Goal: Task Accomplishment & Management: Manage account settings

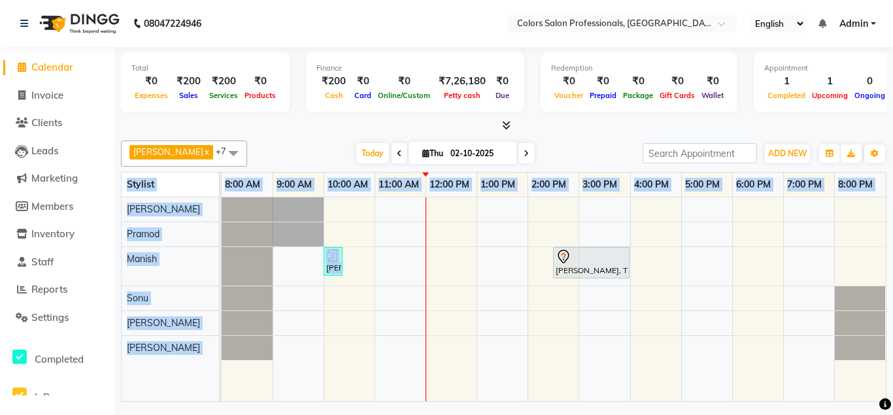
drag, startPoint x: 414, startPoint y: 446, endPoint x: 121, endPoint y: 446, distance: 292.8
click at [122, 197] on div "Stylist" at bounding box center [170, 185] width 97 height 25
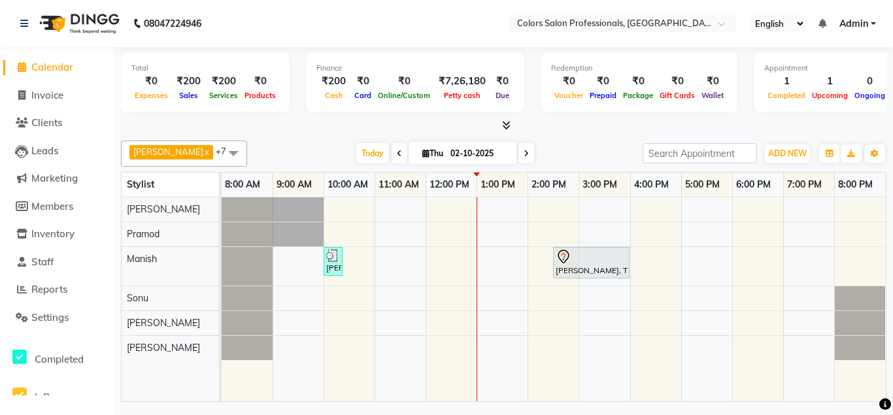
click at [392, 158] on span at bounding box center [400, 153] width 16 height 20
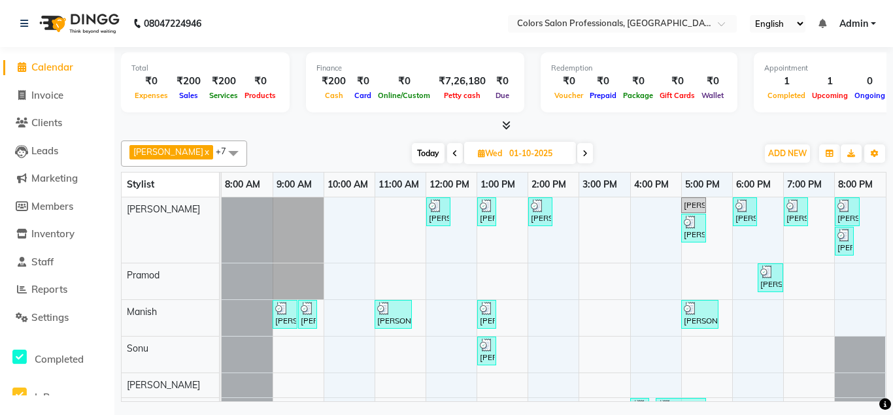
click at [582, 156] on icon at bounding box center [584, 154] width 5 height 8
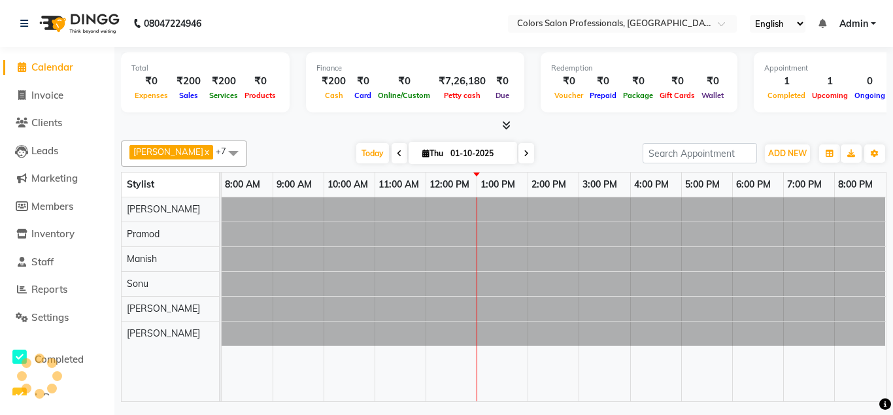
type input "02-10-2025"
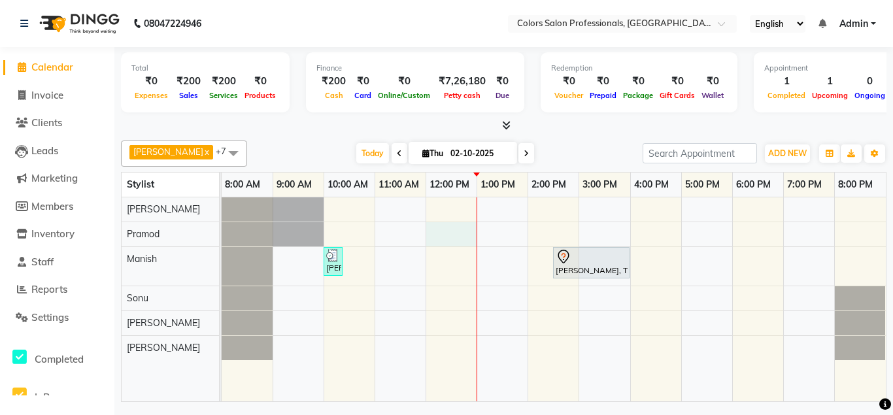
click at [448, 239] on div "[PERSON_NAME], TK02, 10:00 AM-10:15 AM, [PERSON_NAME] Slyting [PERSON_NAME], TK…" at bounding box center [554, 299] width 664 height 205
select select "60229"
select select "tentative"
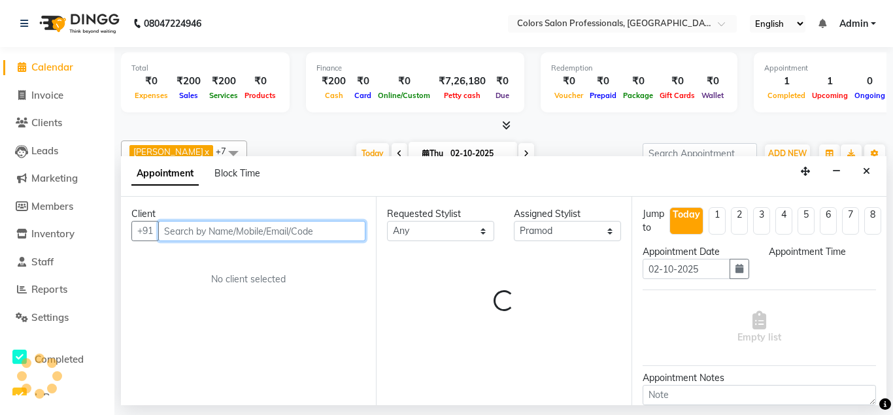
select select "720"
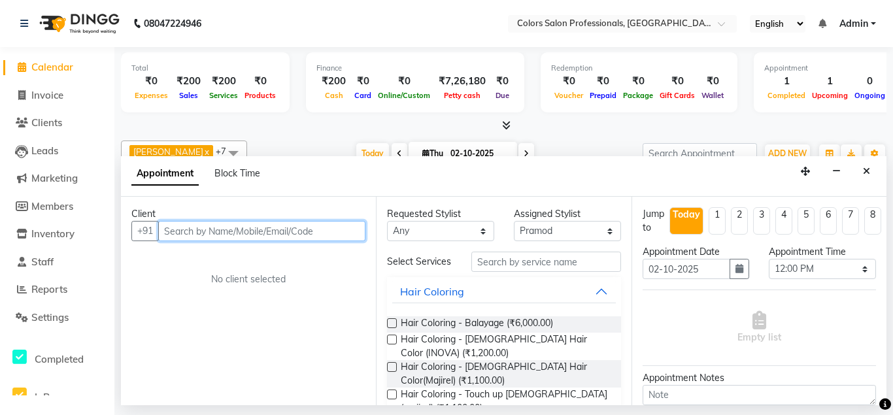
click at [334, 226] on input "text" at bounding box center [261, 231] width 207 height 20
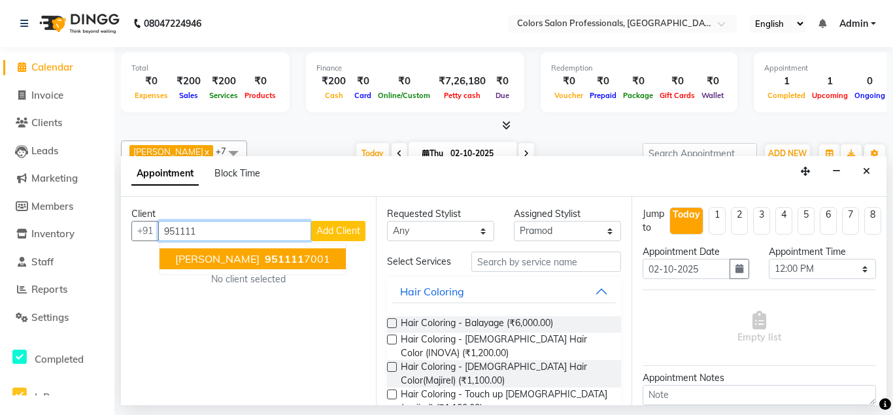
click at [300, 259] on ngb-highlight "951111 7001" at bounding box center [296, 258] width 68 height 13
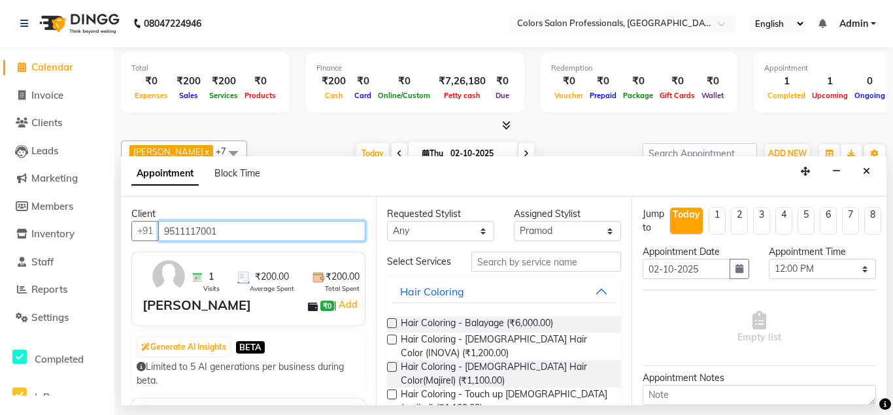
type input "9511117001"
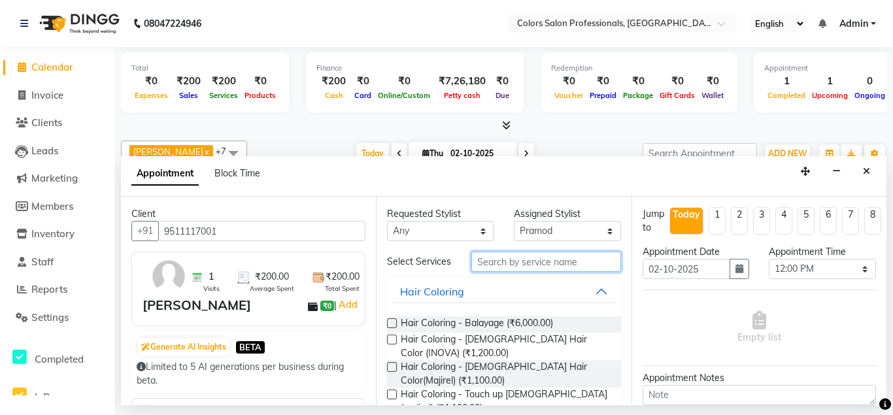
click at [542, 259] on input "text" at bounding box center [545, 262] width 149 height 20
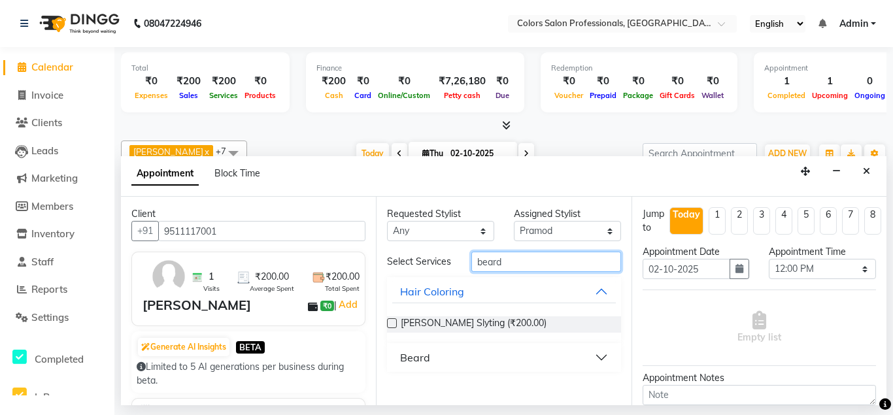
type input "beard"
click at [391, 320] on label at bounding box center [392, 323] width 10 height 10
click at [391, 320] on input "checkbox" at bounding box center [391, 324] width 8 height 8
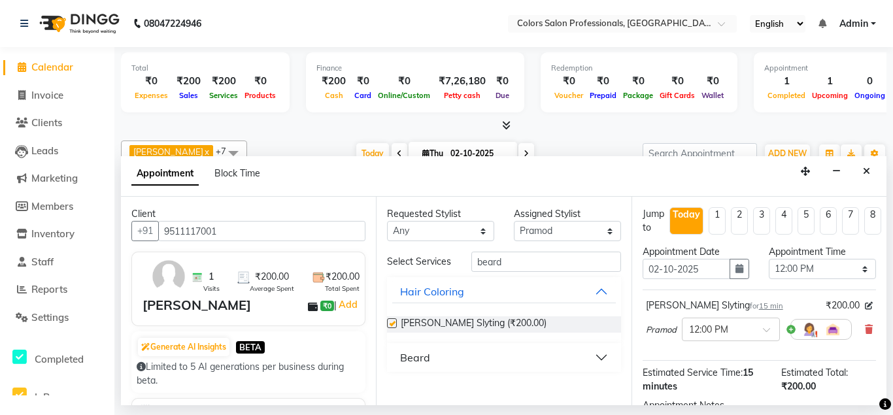
checkbox input "false"
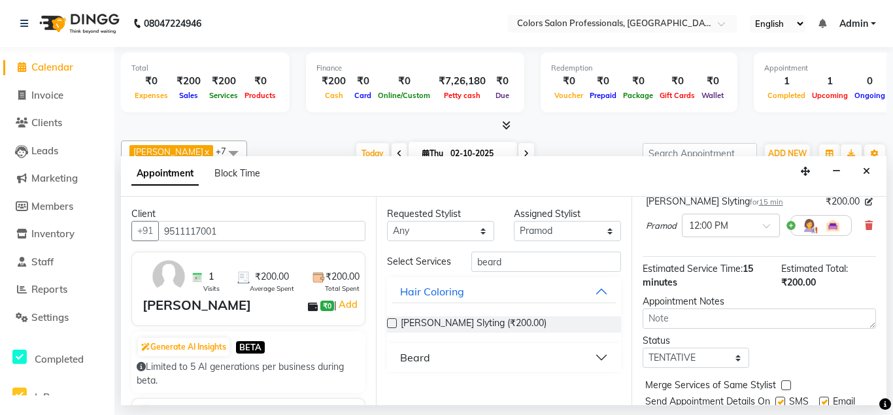
scroll to position [149, 0]
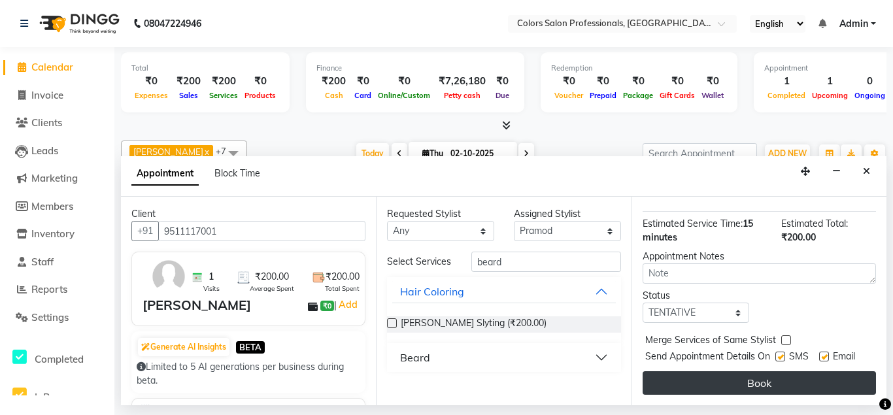
click at [771, 390] on button "Book" at bounding box center [759, 383] width 233 height 24
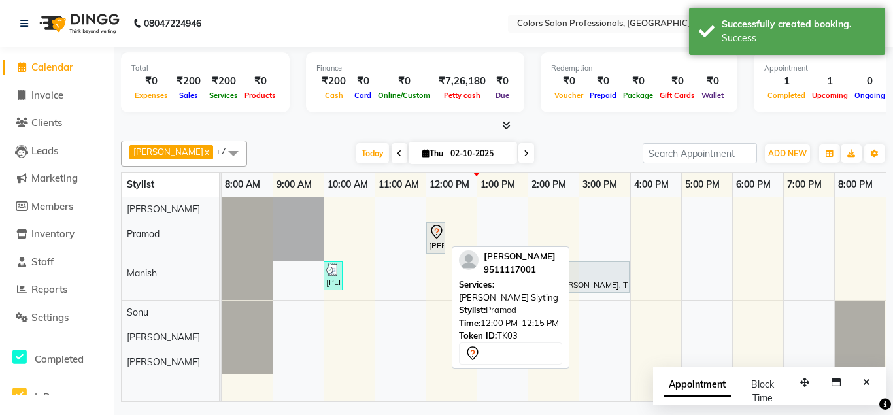
click at [439, 236] on icon at bounding box center [436, 232] width 11 height 14
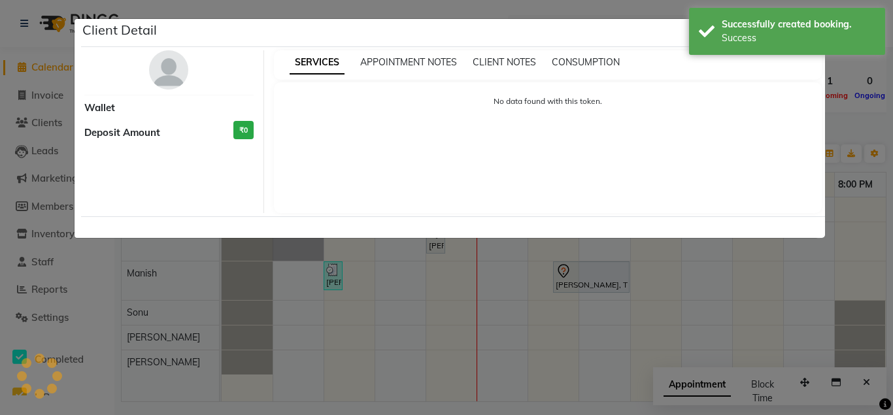
select select "7"
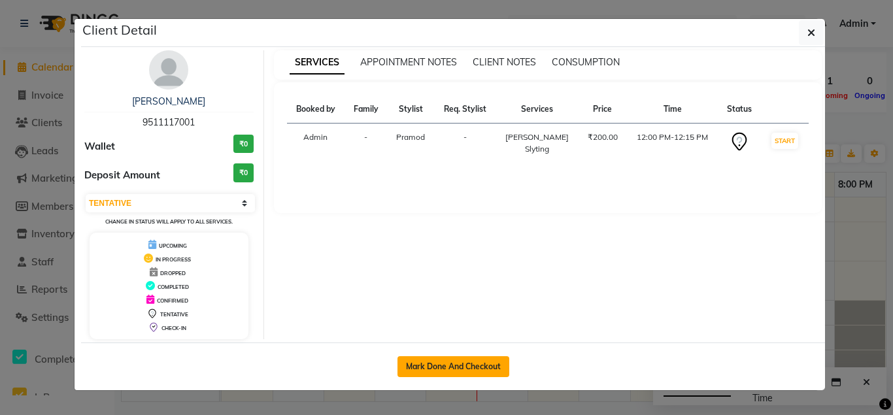
click at [477, 365] on button "Mark Done And Checkout" at bounding box center [453, 366] width 112 height 21
select select "7161"
select select "service"
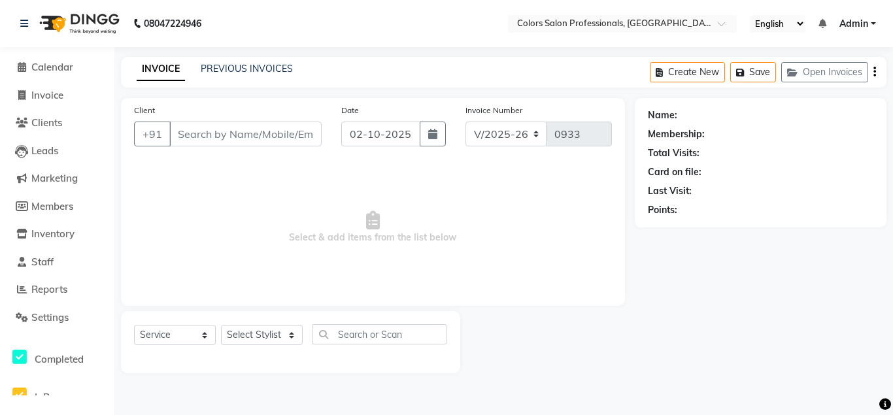
type input "9511117001"
select select "60229"
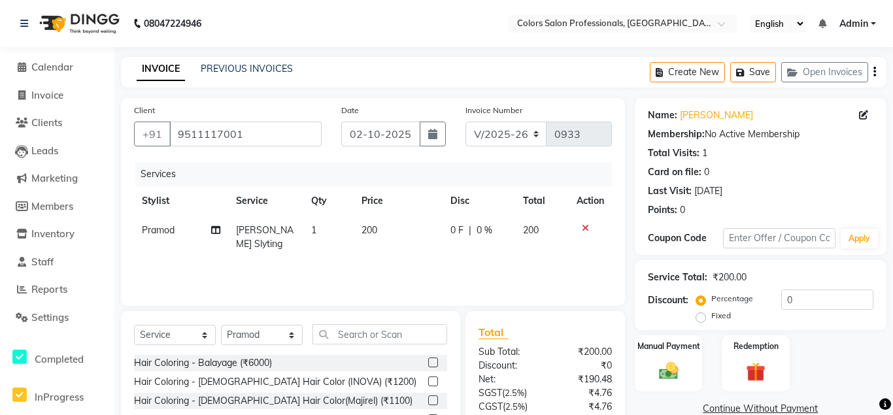
scroll to position [109, 0]
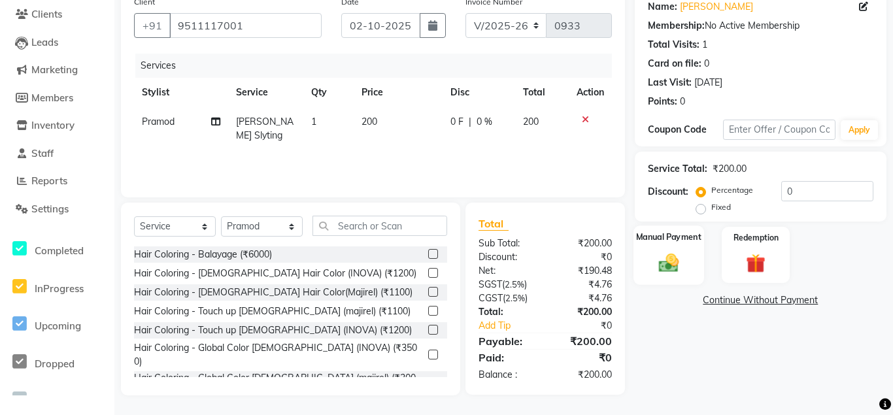
click at [670, 259] on img at bounding box center [668, 262] width 33 height 23
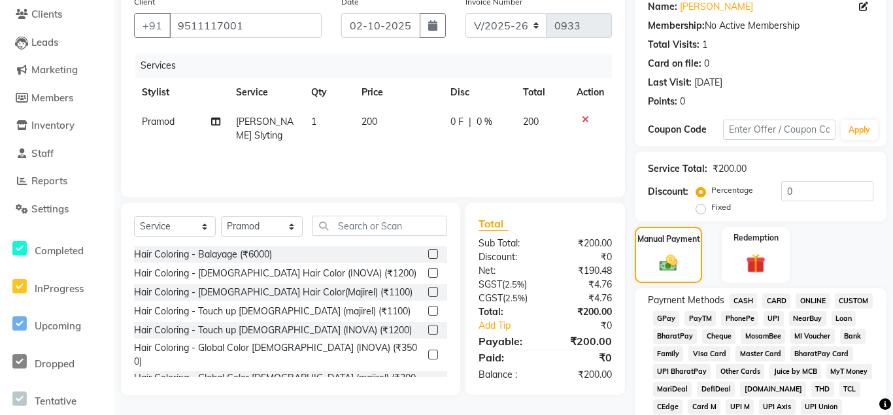
click at [810, 303] on span "ONLINE" at bounding box center [812, 300] width 34 height 15
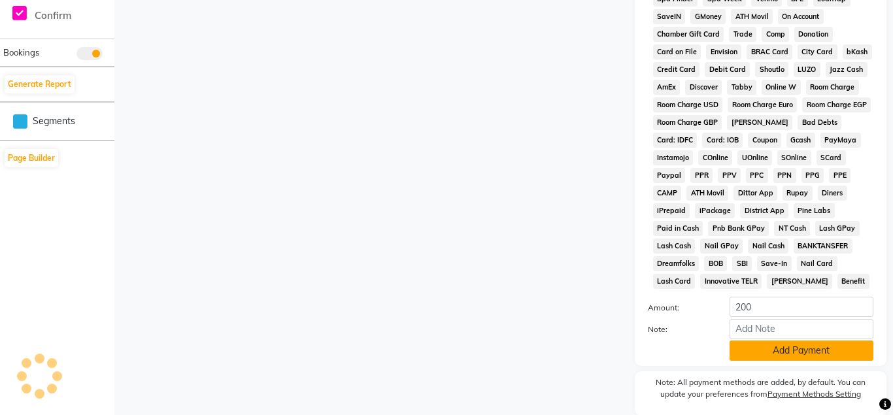
scroll to position [616, 0]
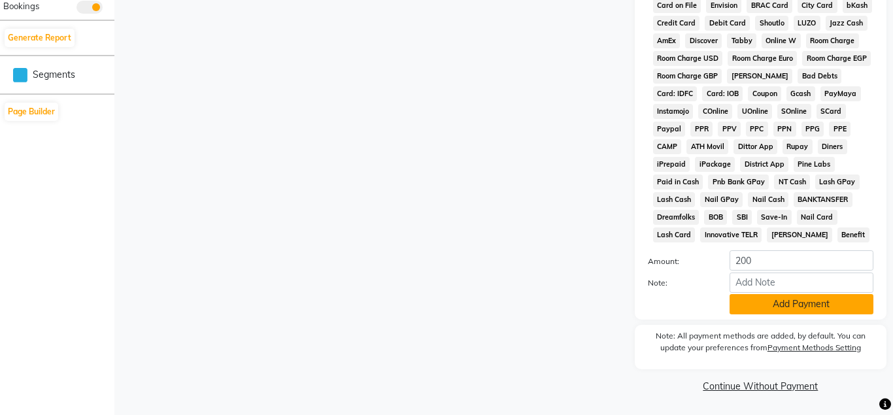
click at [810, 299] on button "Add Payment" at bounding box center [801, 304] width 144 height 20
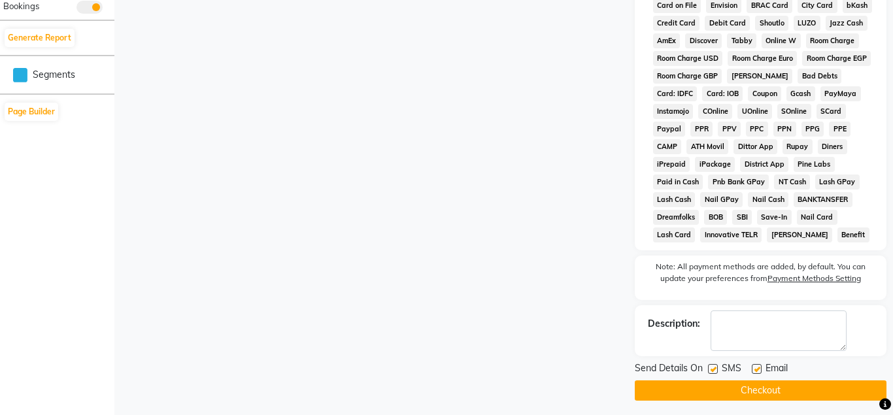
click at [802, 392] on button "Checkout" at bounding box center [761, 390] width 252 height 20
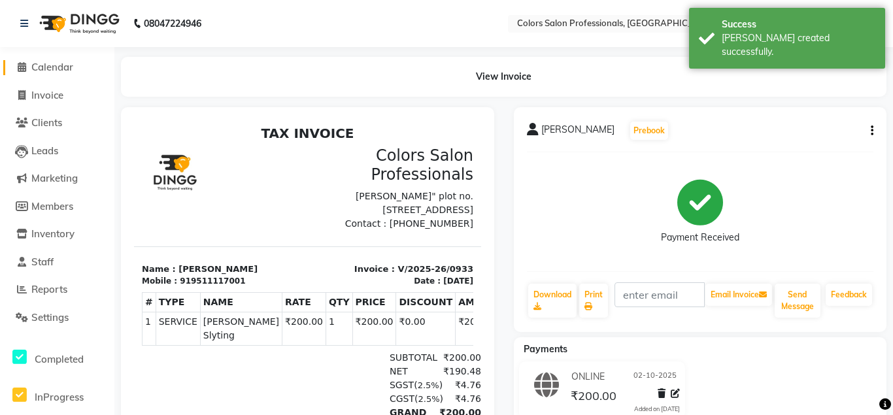
click at [69, 65] on span "Calendar" at bounding box center [52, 67] width 42 height 12
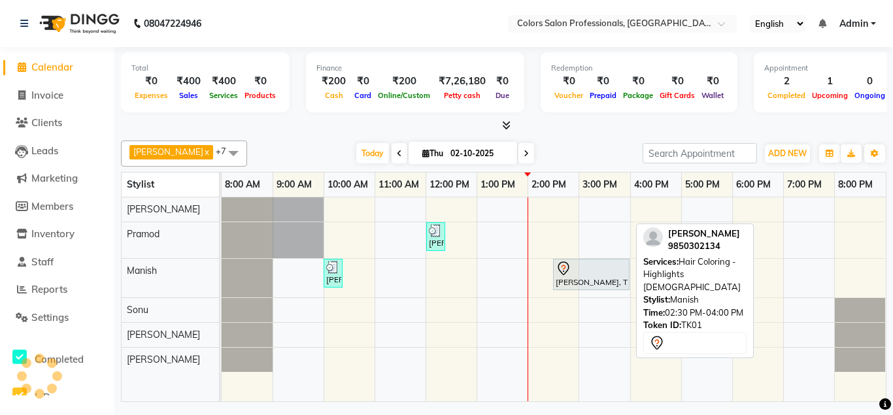
click at [592, 275] on div at bounding box center [591, 269] width 71 height 16
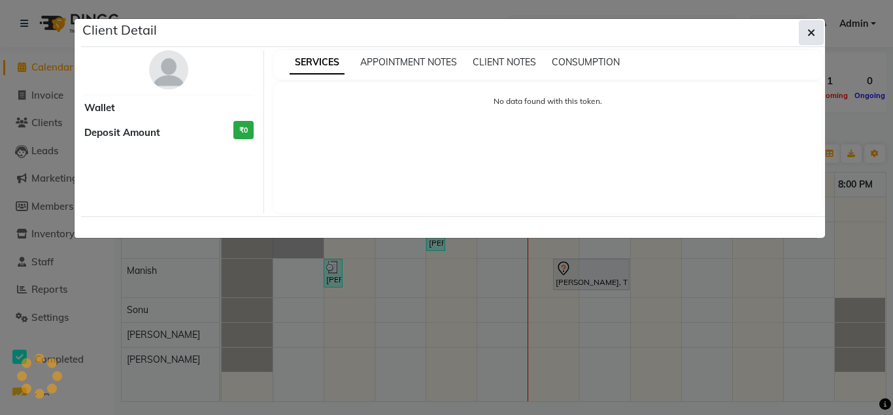
click at [810, 30] on icon "button" at bounding box center [811, 32] width 8 height 10
